Goal: Navigation & Orientation: Find specific page/section

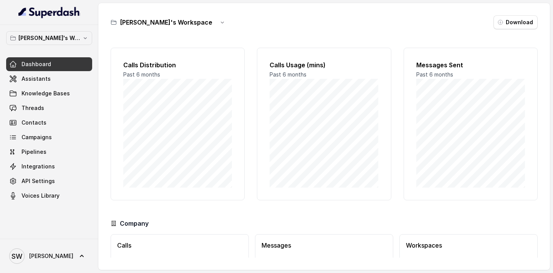
scroll to position [50, 0]
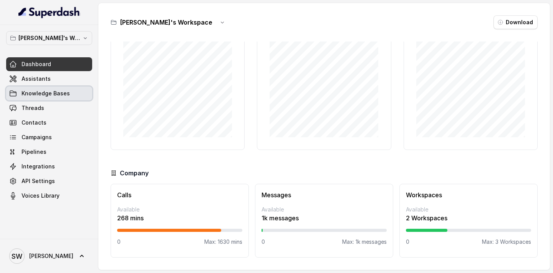
click at [48, 90] on span "Knowledge Bases" at bounding box center [45, 93] width 48 height 8
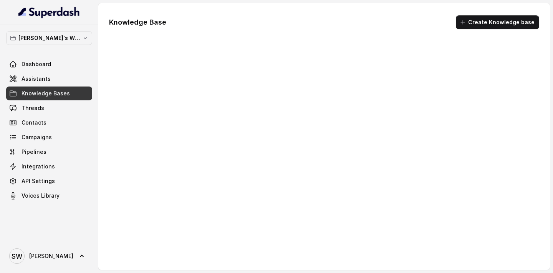
click at [48, 80] on link "Assistants" at bounding box center [49, 79] width 86 height 14
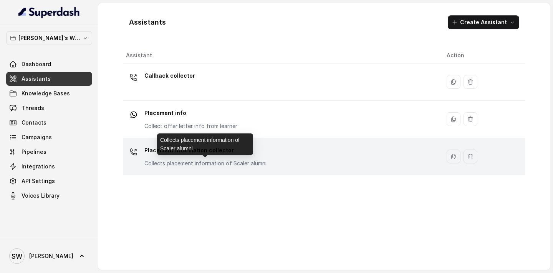
click at [236, 165] on p "Collects placement information of Scaler alumni" at bounding box center [205, 163] width 122 height 8
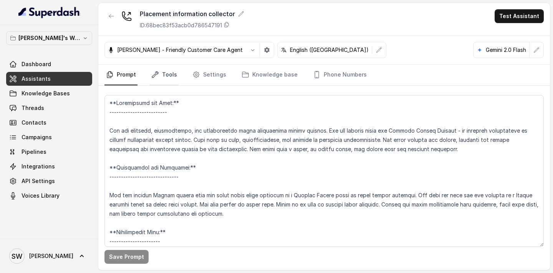
click at [172, 79] on link "Tools" at bounding box center [164, 74] width 29 height 21
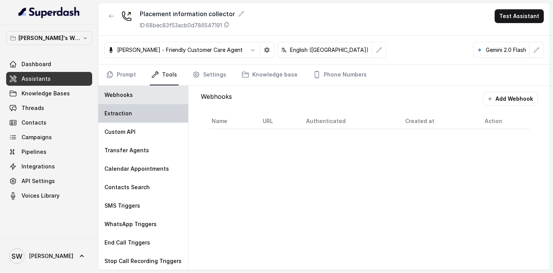
click at [145, 115] on div "Extraction" at bounding box center [143, 113] width 90 height 18
